Goal: Task Accomplishment & Management: Manage account settings

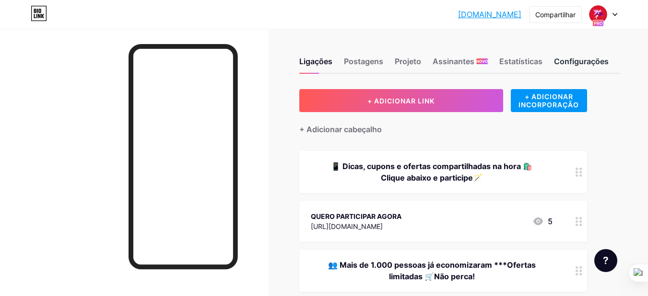
click at [586, 63] on font "Configurações" at bounding box center [581, 62] width 55 height 10
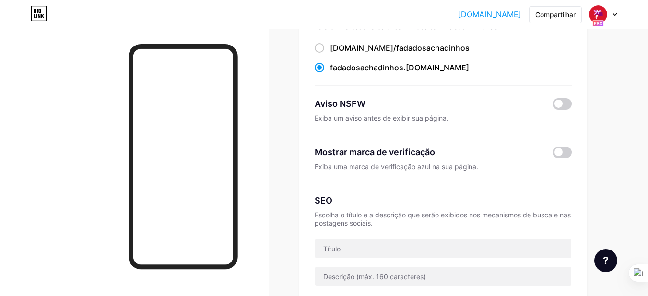
scroll to position [95, 0]
drag, startPoint x: 340, startPoint y: 100, endPoint x: 368, endPoint y: 105, distance: 28.2
click at [368, 105] on div "Aviso NSFW" at bounding box center [426, 103] width 224 height 13
click at [404, 97] on div "Aviso NSFW" at bounding box center [426, 103] width 224 height 13
drag, startPoint x: 310, startPoint y: 101, endPoint x: 382, endPoint y: 105, distance: 73.0
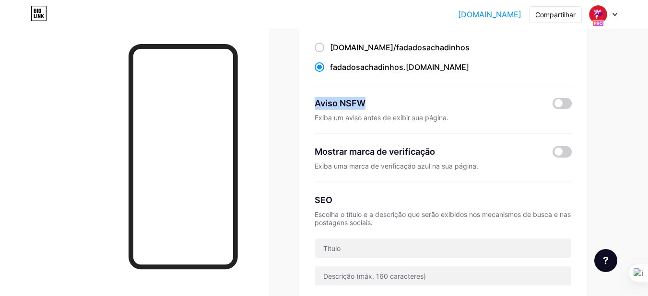
click at [382, 105] on div "Link preferido Esta é uma escolha estética. Ambos os links são utilizáveis. [DO…" at bounding box center [443, 216] width 288 height 444
click at [341, 121] on button at bounding box center [346, 120] width 12 height 12
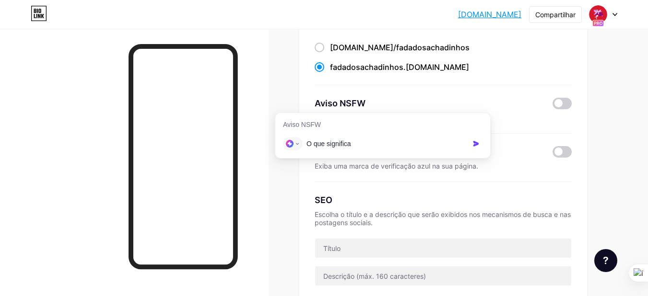
type input "O que significa:"
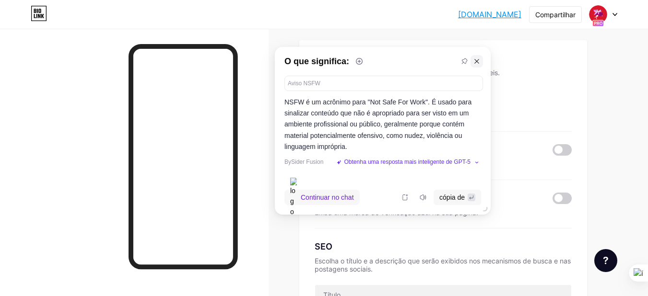
scroll to position [48, 0]
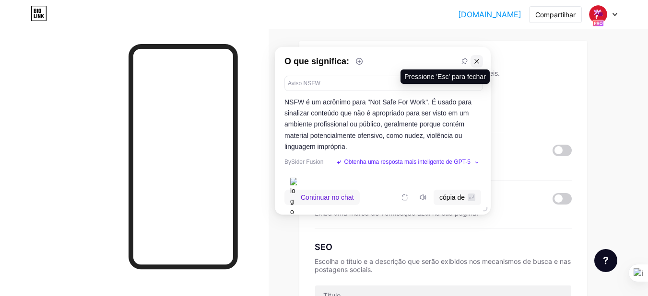
click at [475, 65] on button at bounding box center [476, 61] width 12 height 12
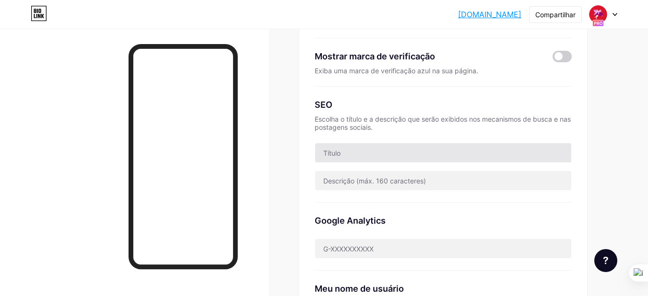
scroll to position [191, 0]
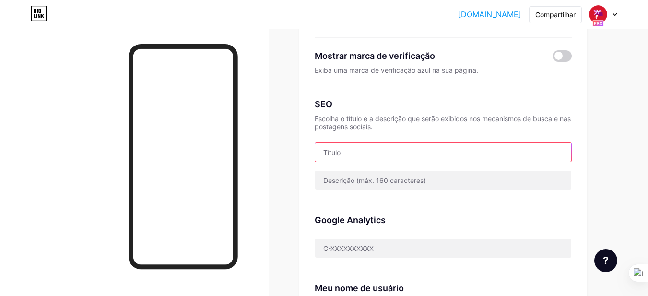
click at [415, 150] on input "text" at bounding box center [443, 152] width 256 height 19
type input "a"
click at [374, 157] on input "Promo" at bounding box center [443, 152] width 256 height 19
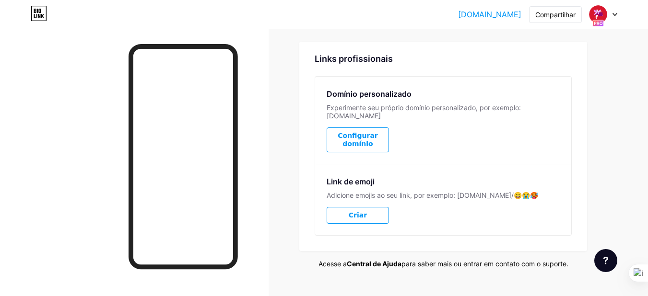
scroll to position [553, 0]
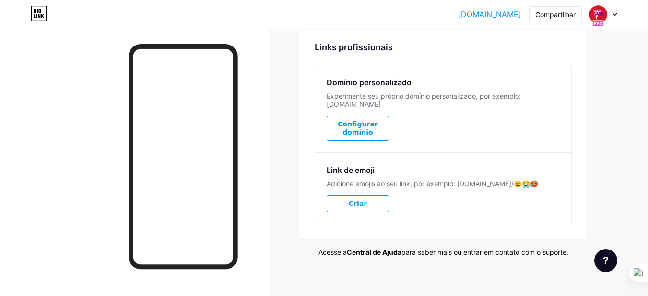
type input "Promoções Cupons descontos vendas na internet"
click at [382, 248] on font "Central de Ajuda" at bounding box center [374, 252] width 55 height 8
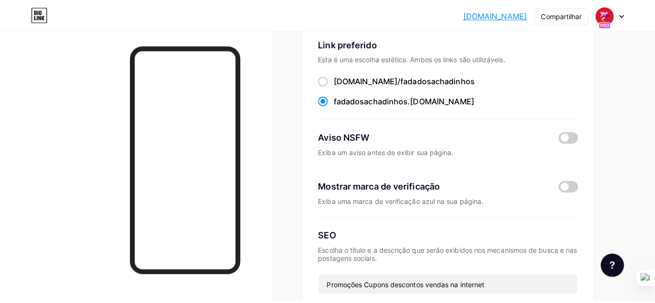
scroll to position [0, 0]
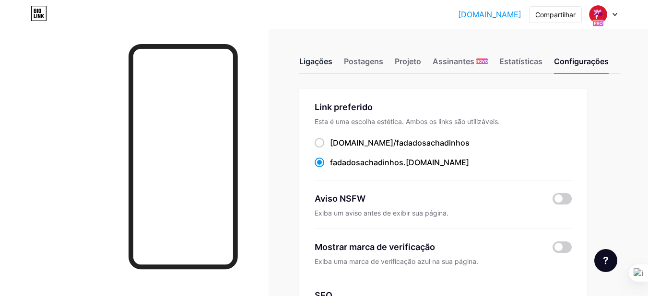
click at [317, 57] on font "Ligações" at bounding box center [315, 62] width 33 height 10
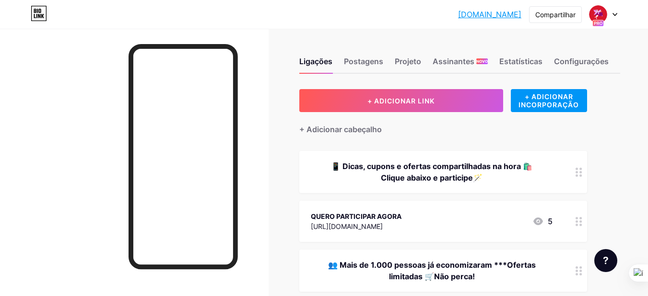
click at [382, 226] on font "[URL][DOMAIN_NAME]" at bounding box center [347, 226] width 72 height 8
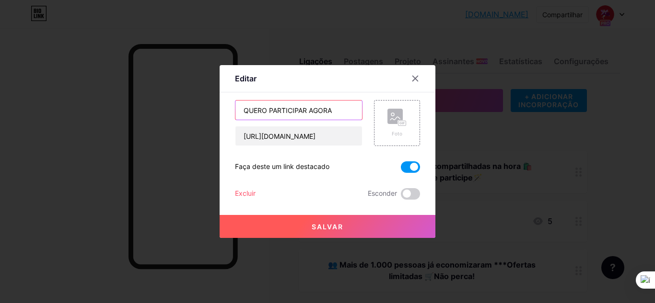
drag, startPoint x: 337, startPoint y: 109, endPoint x: 91, endPoint y: 122, distance: 246.7
click at [93, 122] on div "Editar Contente YouTube Reproduza vídeos do YouTube sem sair da sua página. ADI…" at bounding box center [327, 151] width 655 height 303
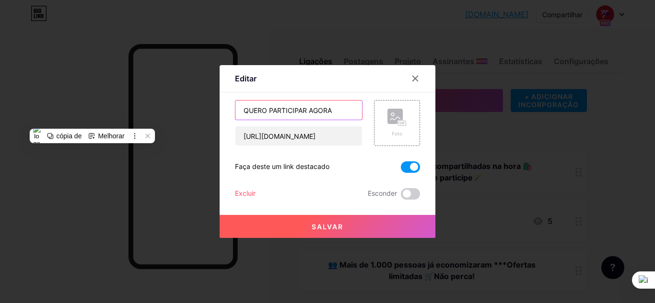
paste input "ENTRAR NO GRUPO VIP DE OFERTAS"
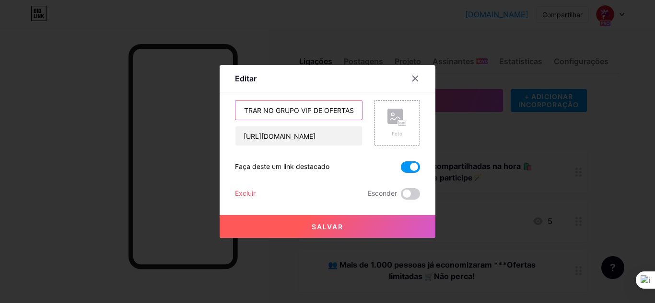
type input "ENTRAR NO GRUPO VIP DE OFERTAS"
click at [254, 221] on button "Salvar" at bounding box center [328, 226] width 216 height 23
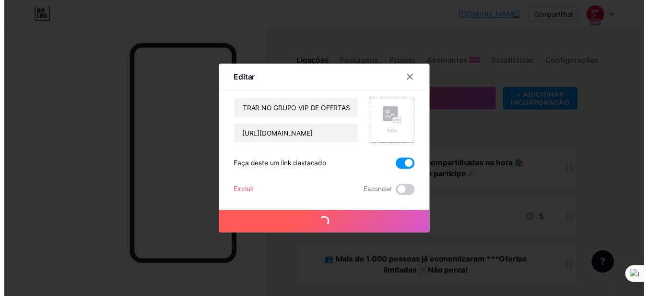
scroll to position [0, 0]
